Goal: Check status

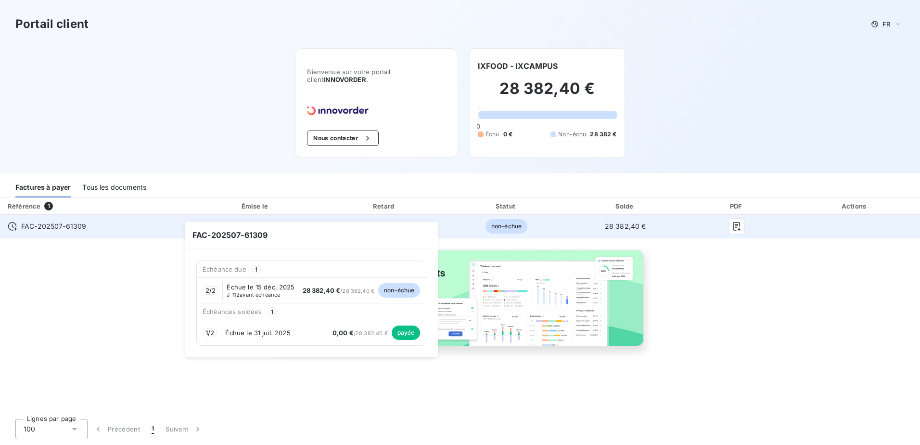
click at [31, 222] on span "FAC-202507-61309" at bounding box center [53, 226] width 65 height 10
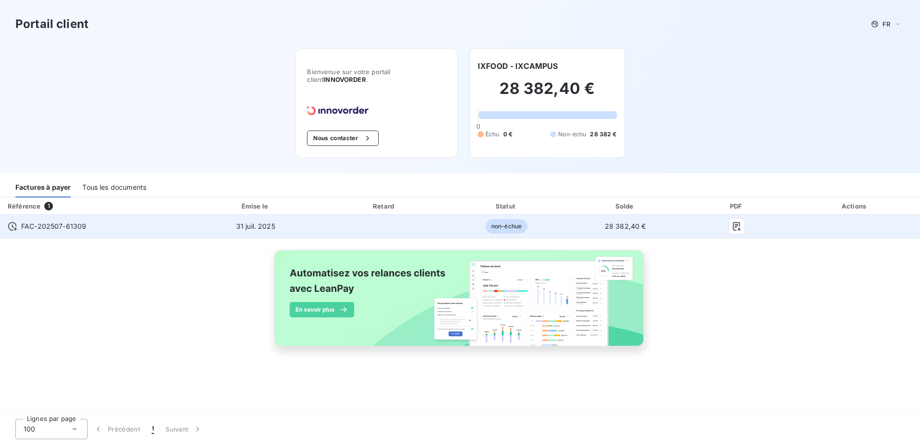
click at [31, 227] on span "FAC-202507-61309" at bounding box center [53, 226] width 65 height 10
click at [3, 225] on td "FAC-202507-61309" at bounding box center [94, 226] width 189 height 23
click at [739, 223] on icon "button" at bounding box center [737, 226] width 10 height 10
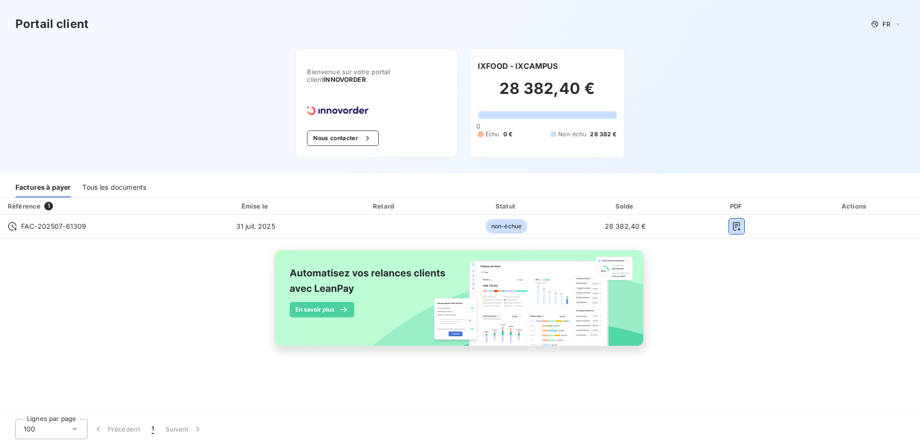
click at [96, 186] on div "Tous les documents" at bounding box center [114, 187] width 64 height 20
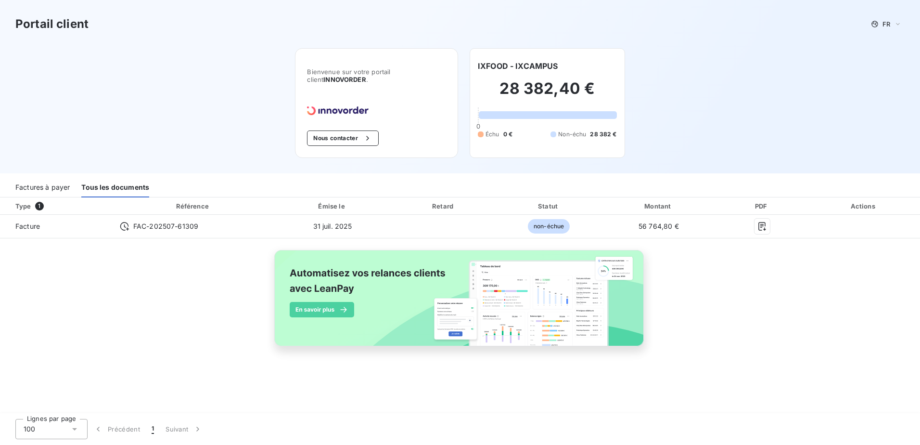
click at [44, 184] on div "Factures à payer" at bounding box center [42, 187] width 54 height 20
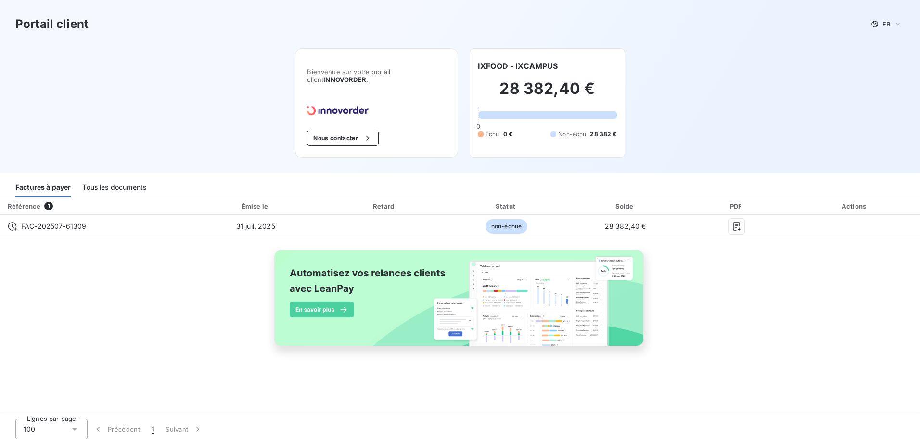
click at [93, 189] on div "Tous les documents" at bounding box center [114, 187] width 64 height 20
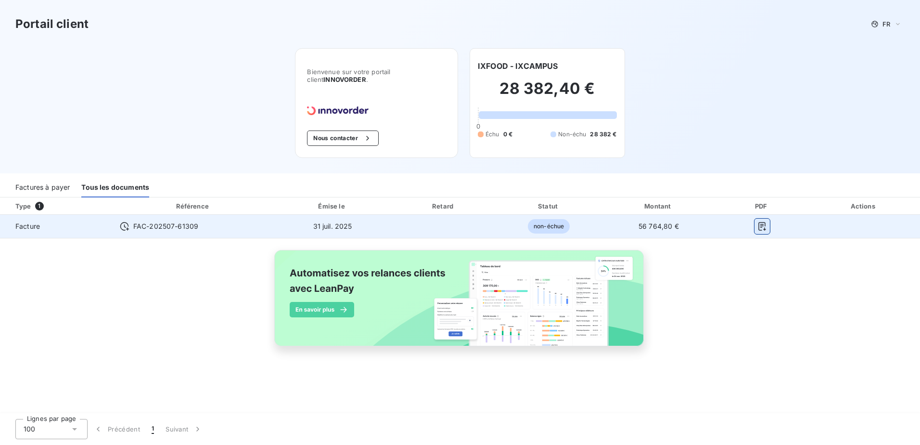
click at [758, 226] on icon "button" at bounding box center [761, 226] width 7 height 9
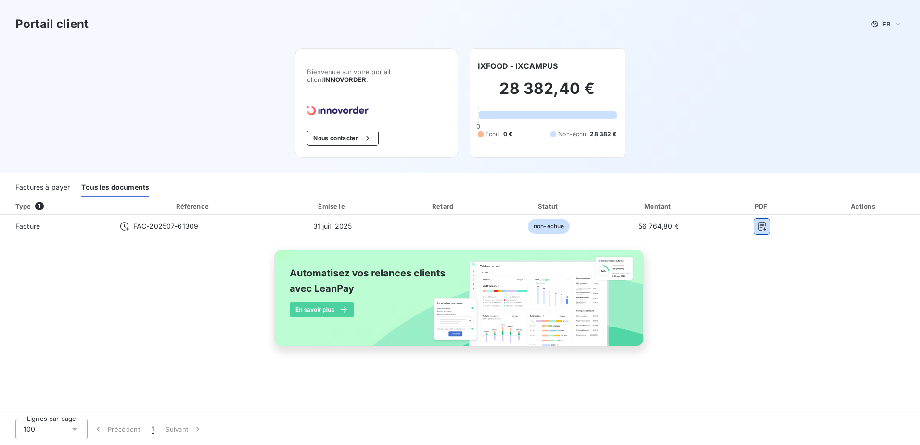
click at [26, 186] on div "Factures à payer" at bounding box center [42, 187] width 54 height 20
